Goal: Navigation & Orientation: Find specific page/section

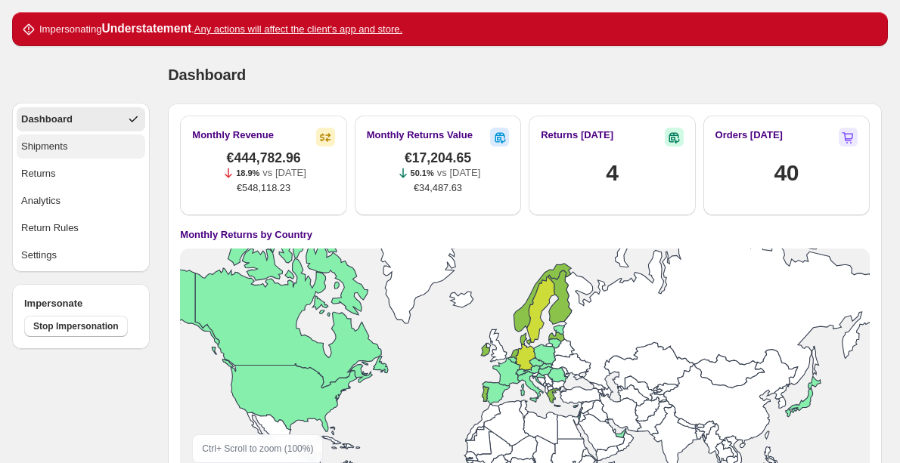
click at [109, 150] on button "Shipments" at bounding box center [81, 147] width 129 height 24
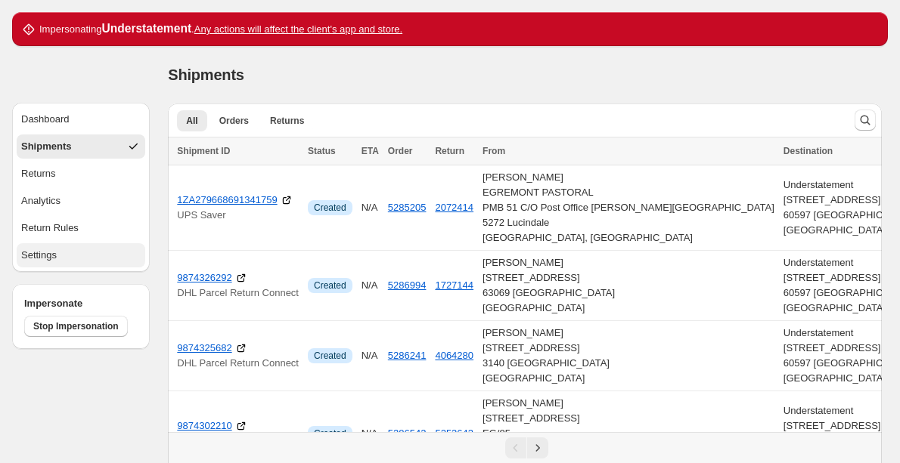
click at [73, 266] on button "Settings" at bounding box center [81, 255] width 129 height 24
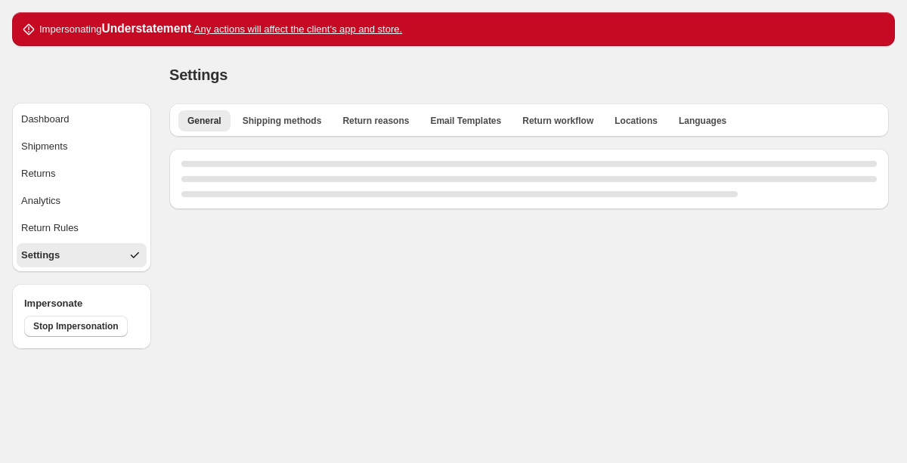
select select "**"
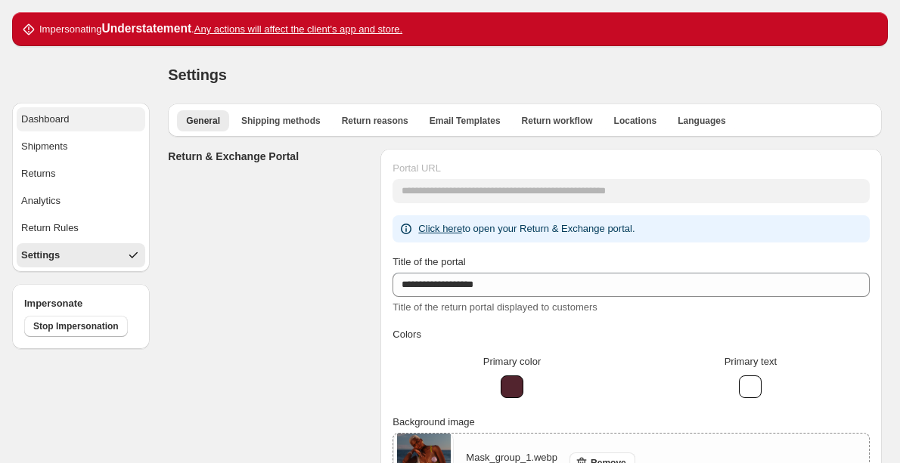
click at [100, 121] on button "Dashboard" at bounding box center [81, 119] width 129 height 24
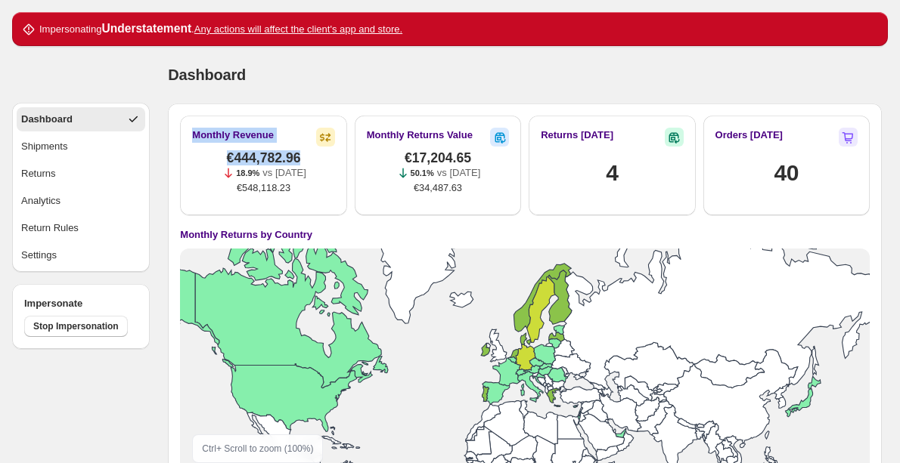
drag, startPoint x: 328, startPoint y: 139, endPoint x: 329, endPoint y: 126, distance: 12.9
click at [329, 126] on div "Monthly Revenue €444,782.96 18.9% vs [DATE] €548,118.23" at bounding box center [263, 166] width 166 height 100
click at [292, 104] on div "Monthly Revenue €444,782.96 18.9% vs [DATE] €548,118.23 Monthly Returns Value €…" at bounding box center [519, 299] width 702 height 390
